Goal: Information Seeking & Learning: Learn about a topic

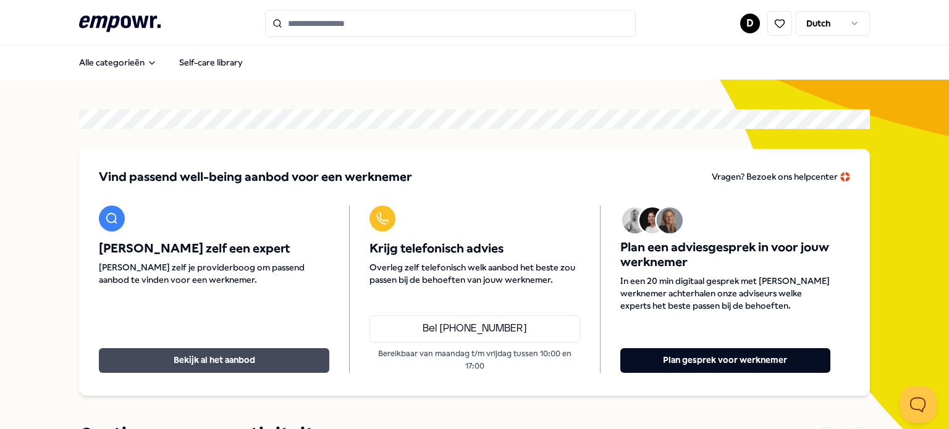
click at [272, 363] on button "Bekijk al het aanbod" at bounding box center [214, 361] width 230 height 25
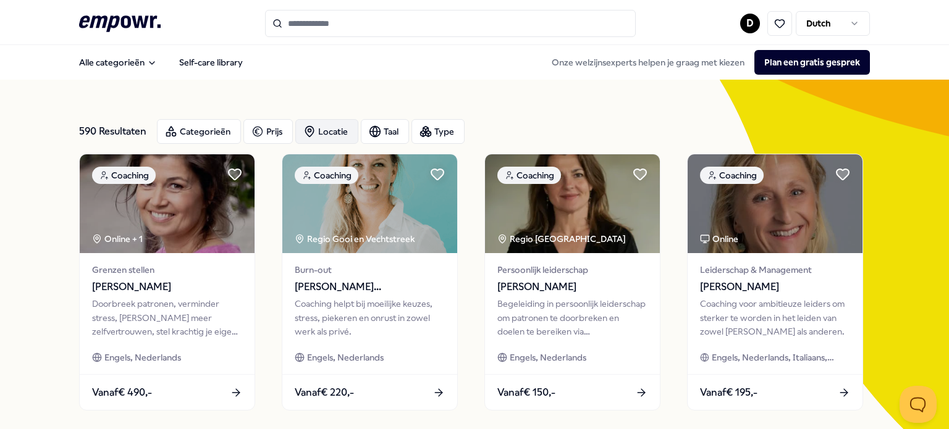
click at [325, 138] on div "Locatie" at bounding box center [326, 131] width 63 height 25
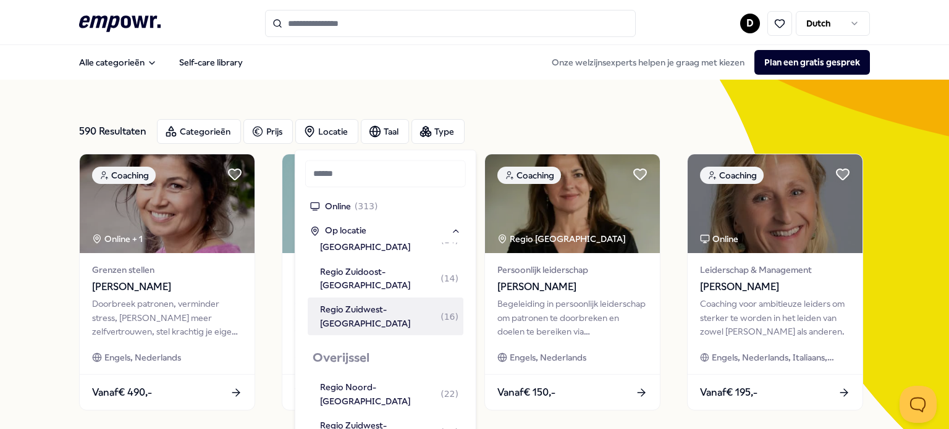
scroll to position [287, 0]
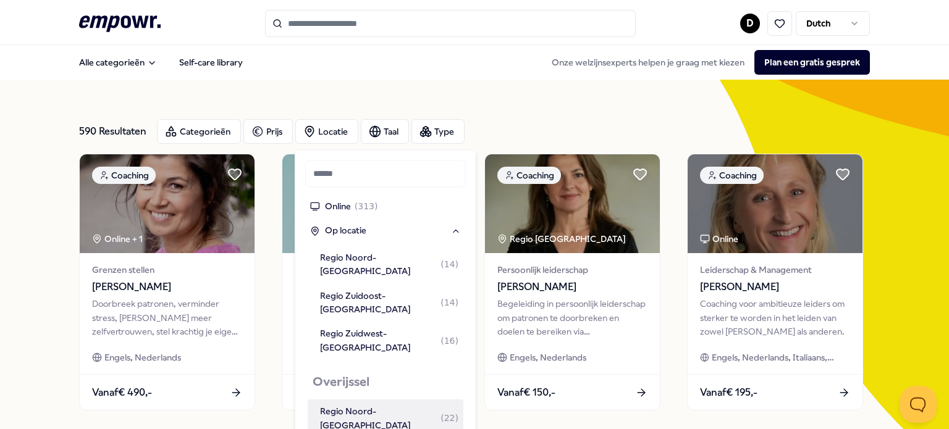
click at [329, 405] on div "Regio Noord-[GEOGRAPHIC_DATA] ( 22 )" at bounding box center [389, 419] width 138 height 28
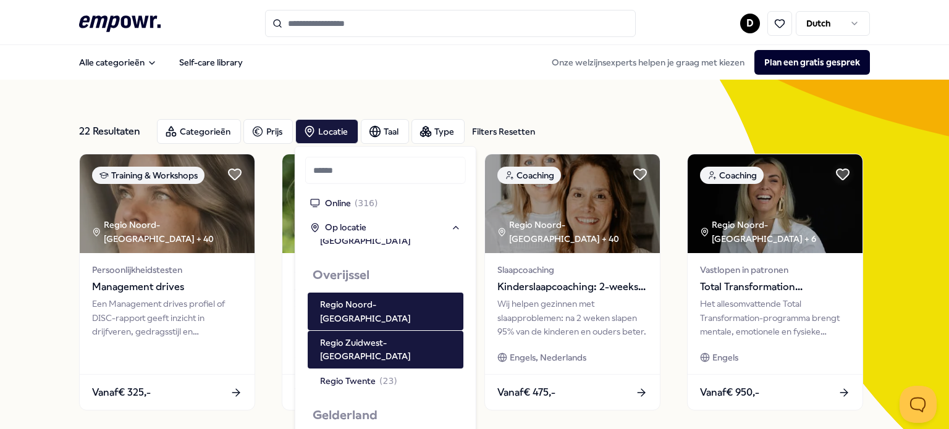
scroll to position [468, 0]
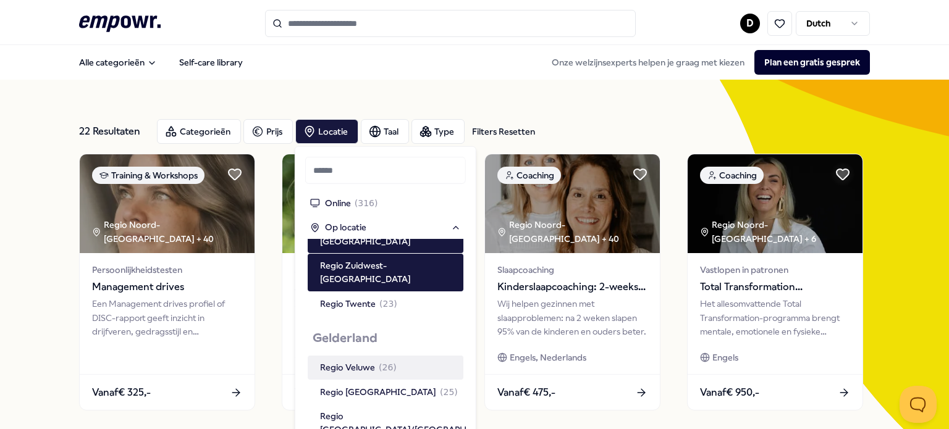
click at [345, 361] on div "Regio Veluwe ( 26 )" at bounding box center [358, 368] width 77 height 14
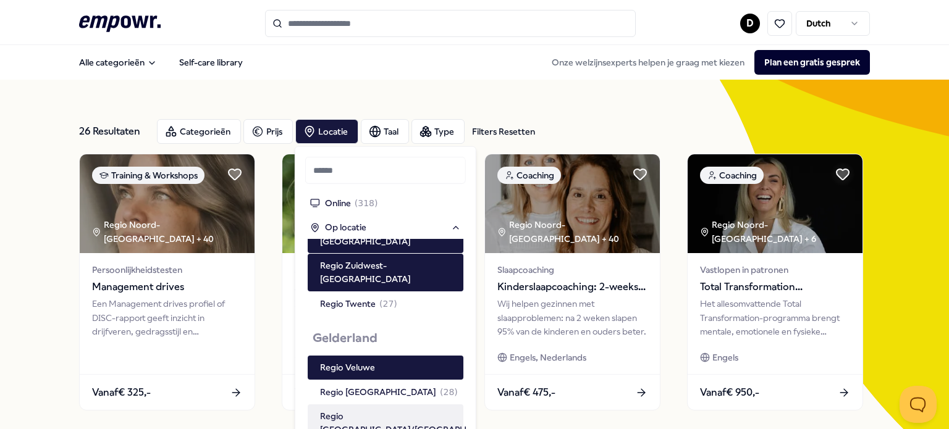
click at [360, 405] on div "Regio [GEOGRAPHIC_DATA]/[GEOGRAPHIC_DATA] ( 44 )" at bounding box center [386, 424] width 156 height 38
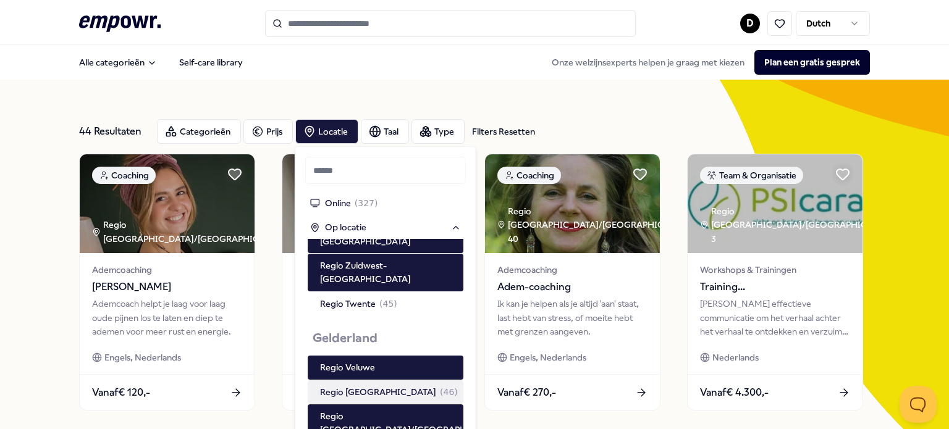
click at [357, 385] on div "Regio Achterhoek ( 46 )" at bounding box center [389, 392] width 138 height 14
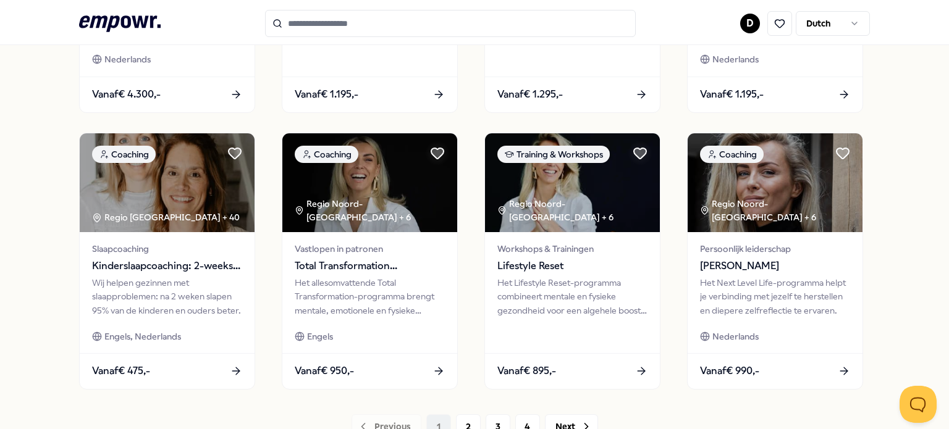
scroll to position [618, 0]
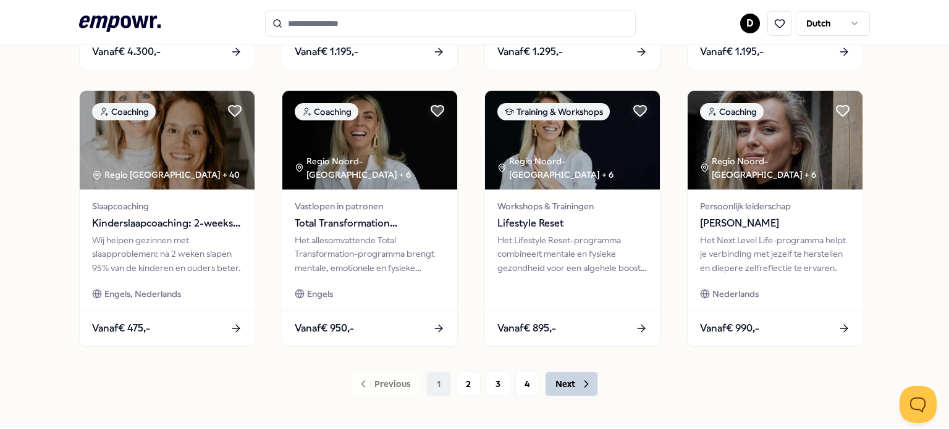
click at [562, 391] on button "Next" at bounding box center [571, 384] width 53 height 25
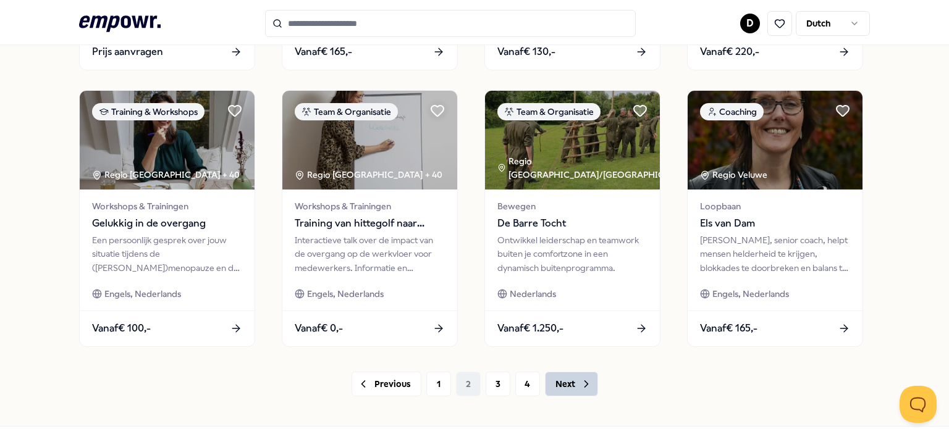
click at [562, 391] on button "Next" at bounding box center [571, 384] width 53 height 25
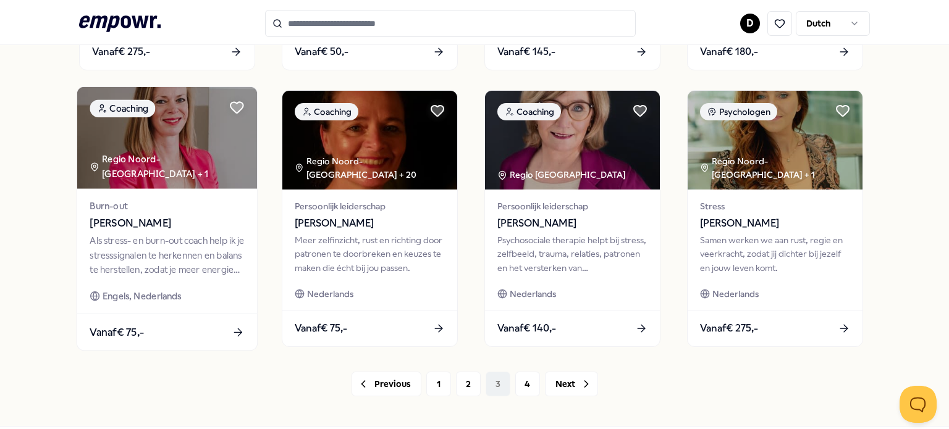
click at [129, 224] on span "[PERSON_NAME]" at bounding box center [167, 224] width 154 height 16
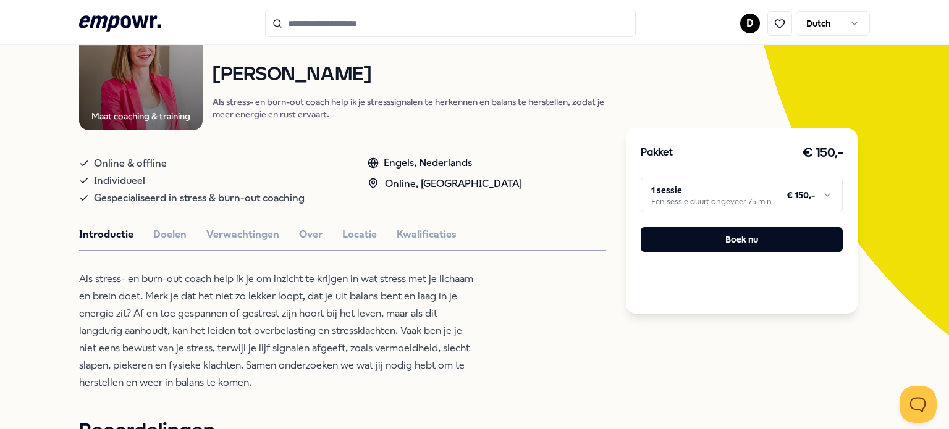
scroll to position [129, 0]
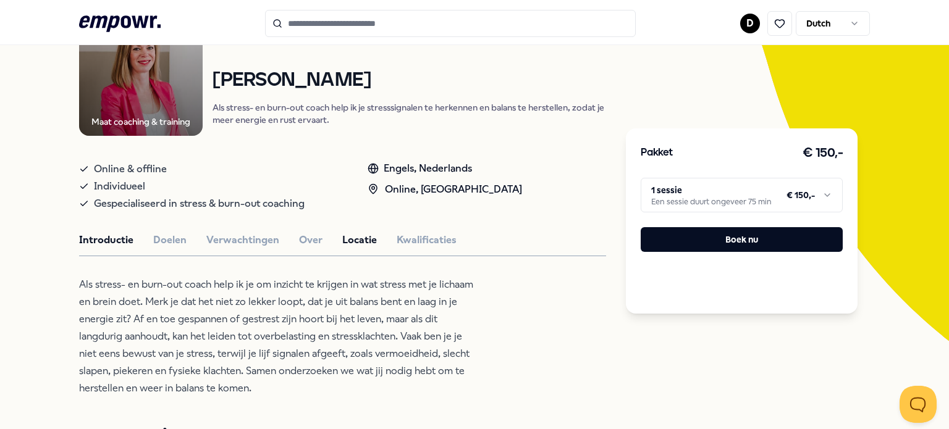
click at [360, 243] on button "Locatie" at bounding box center [359, 240] width 35 height 16
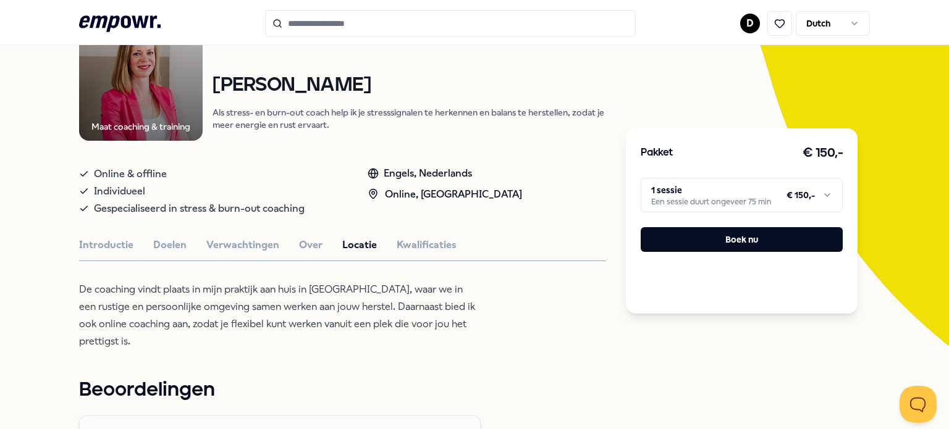
scroll to position [148, 0]
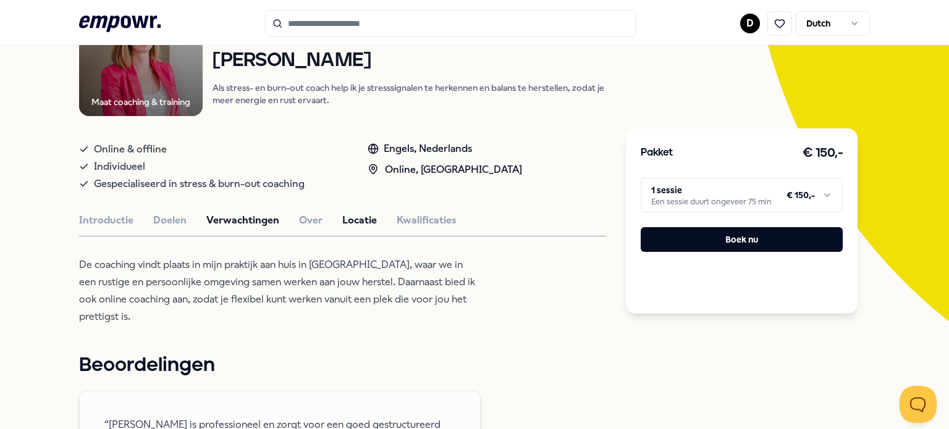
click at [226, 227] on button "Verwachtingen" at bounding box center [242, 221] width 73 height 16
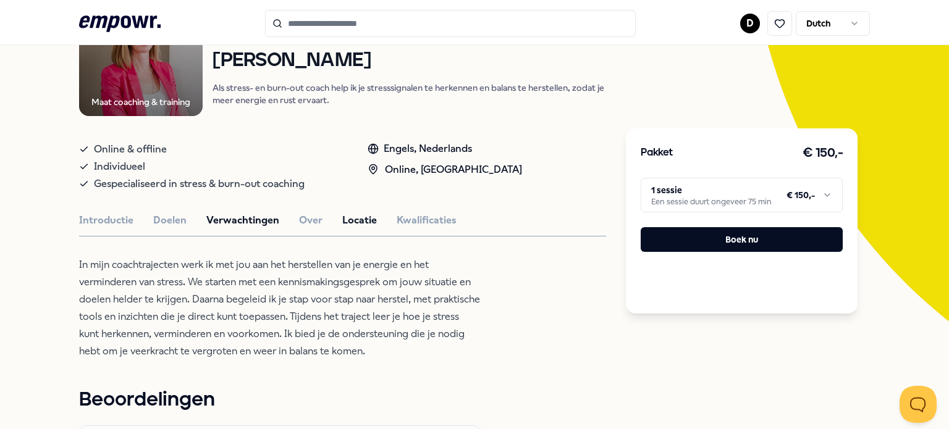
click at [356, 221] on button "Locatie" at bounding box center [359, 221] width 35 height 16
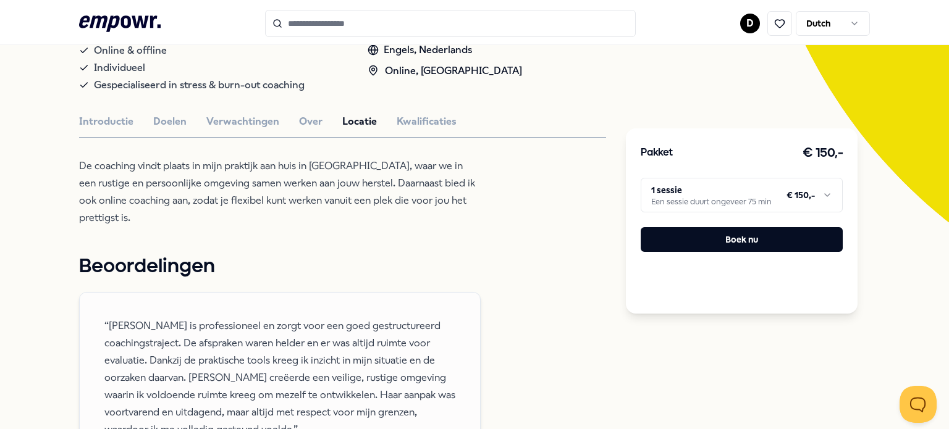
scroll to position [272, 0]
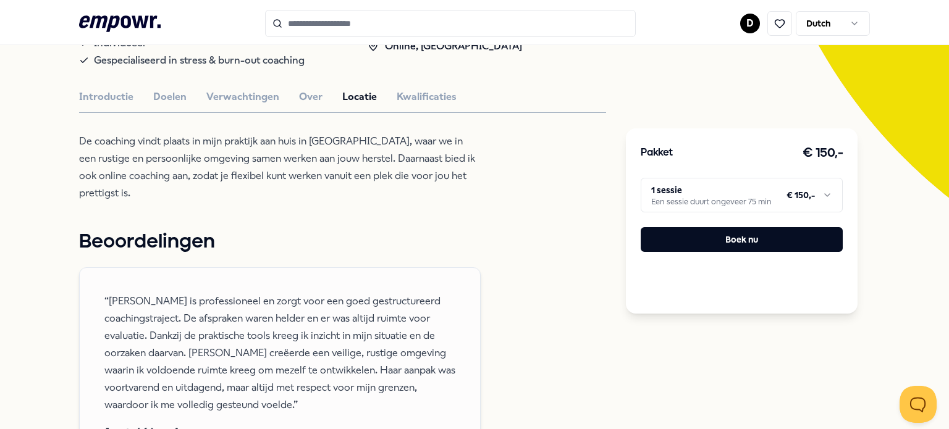
click at [320, 98] on div "Introductie Doelen Verwachtingen Over Locatie Kwalificaties" at bounding box center [342, 97] width 527 height 16
click at [315, 99] on button "Over" at bounding box center [310, 97] width 23 height 16
click at [240, 98] on button "Verwachtingen" at bounding box center [242, 97] width 73 height 16
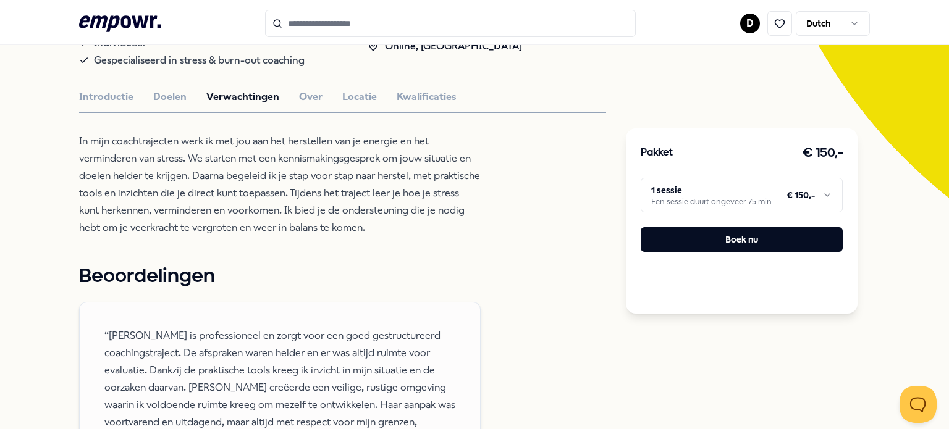
click at [148, 99] on div "Introductie Doelen Verwachtingen Over Locatie Kwalificaties" at bounding box center [342, 97] width 527 height 16
click at [188, 103] on div "Introductie Doelen Verwachtingen Over Locatie Kwalificaties" at bounding box center [342, 97] width 527 height 16
click at [177, 96] on button "Doelen" at bounding box center [169, 97] width 33 height 16
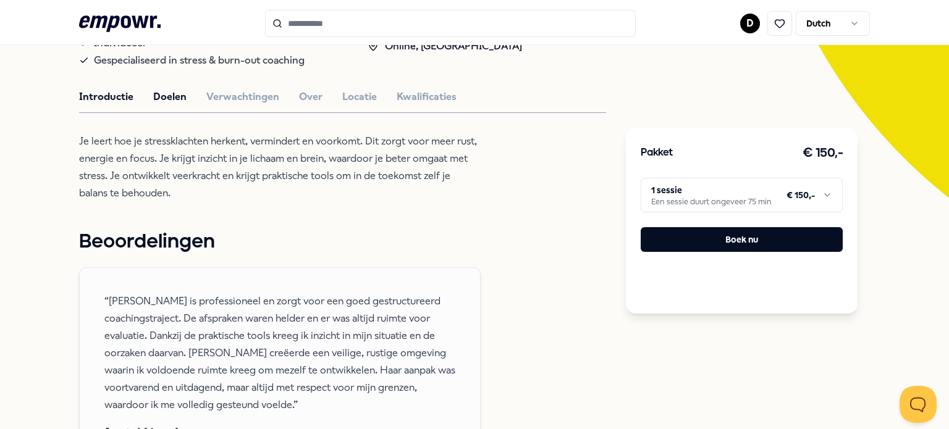
click at [103, 95] on button "Introductie" at bounding box center [106, 97] width 54 height 16
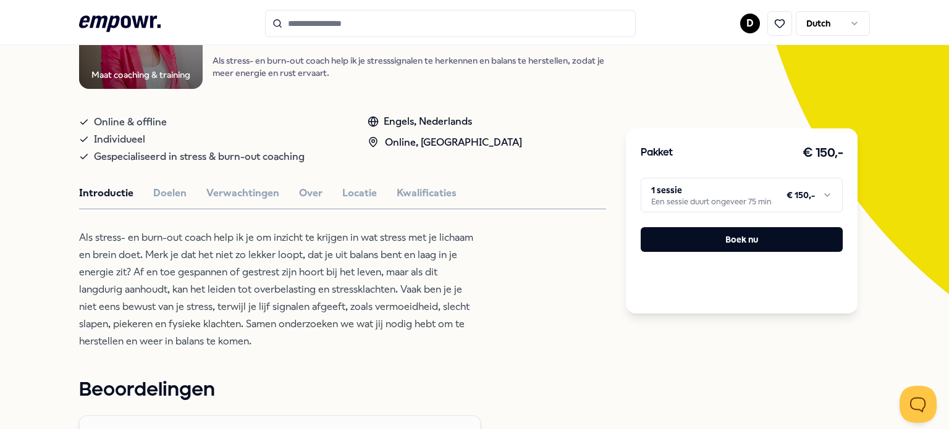
scroll to position [173, 0]
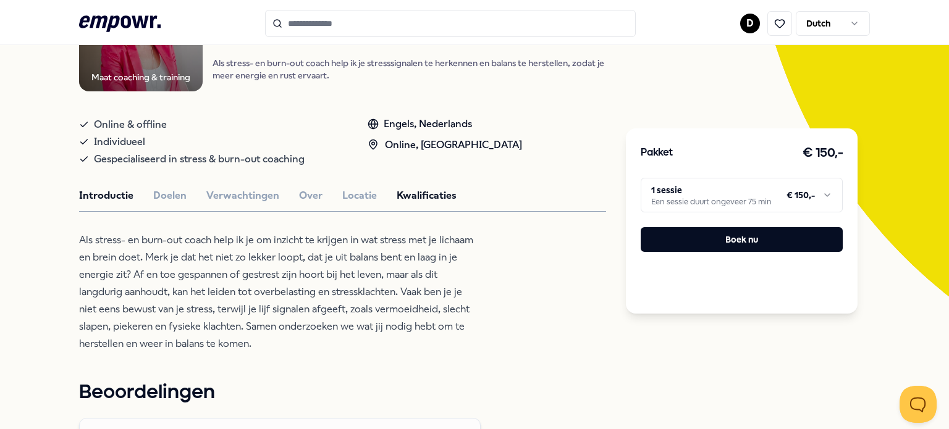
click at [397, 192] on button "Kwalificaties" at bounding box center [427, 196] width 60 height 16
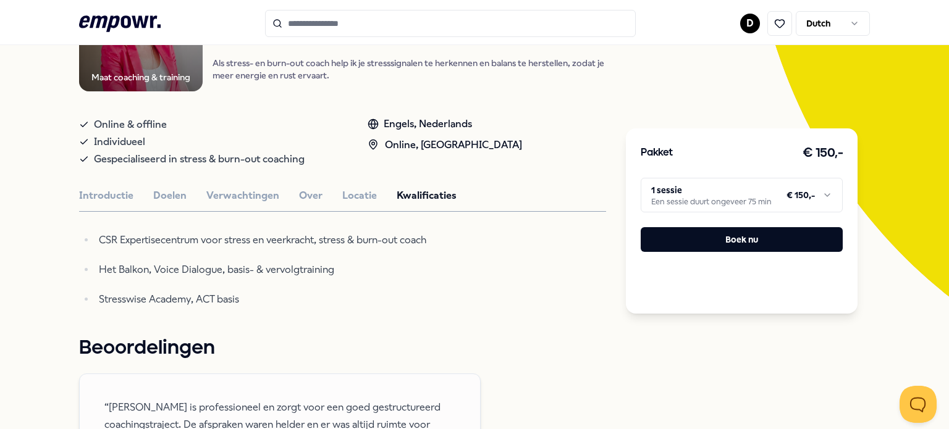
scroll to position [198, 0]
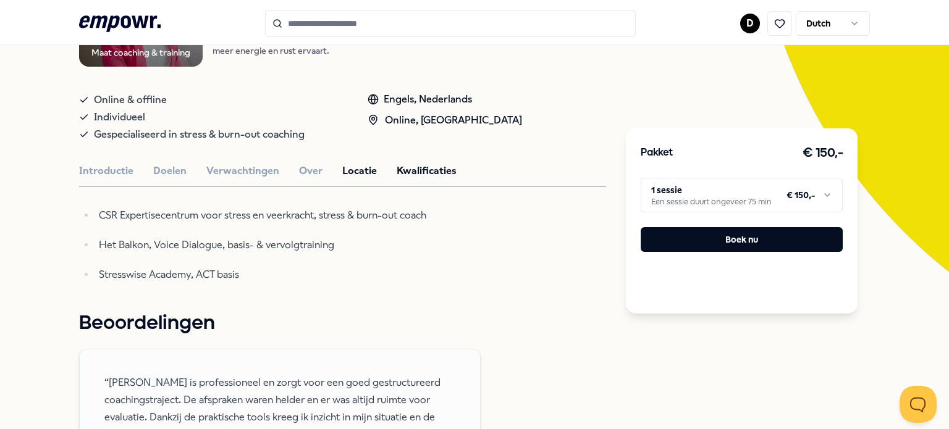
click at [345, 166] on button "Locatie" at bounding box center [359, 171] width 35 height 16
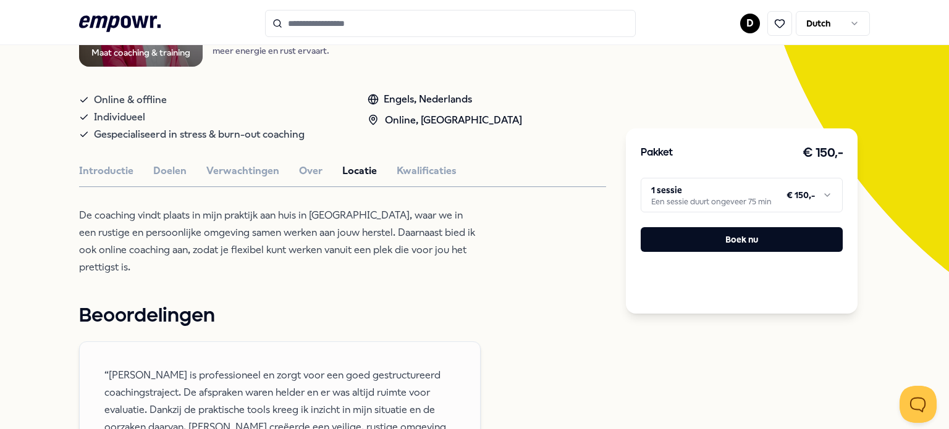
click at [316, 14] on input "Search for products, categories or subcategories" at bounding box center [450, 23] width 371 height 27
click at [138, 22] on icon at bounding box center [120, 23] width 82 height 16
